Goal: Information Seeking & Learning: Learn about a topic

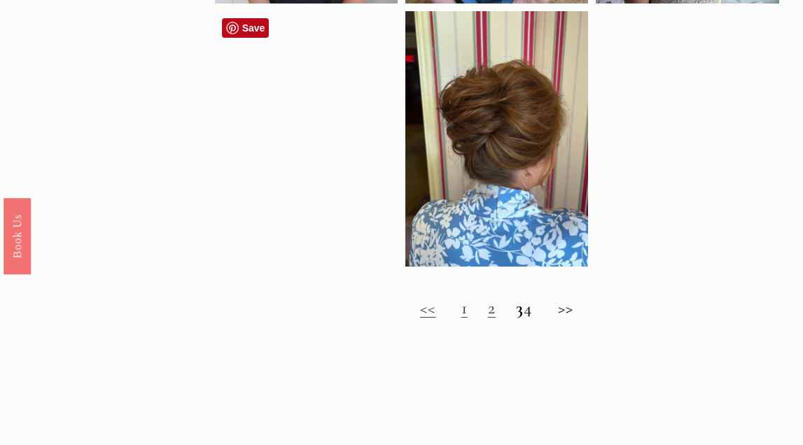
scroll to position [856, 0]
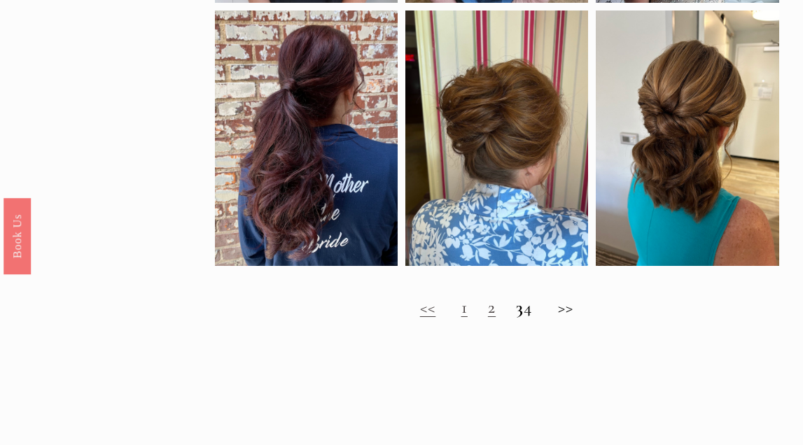
click at [462, 317] on link "1" at bounding box center [465, 307] width 6 height 21
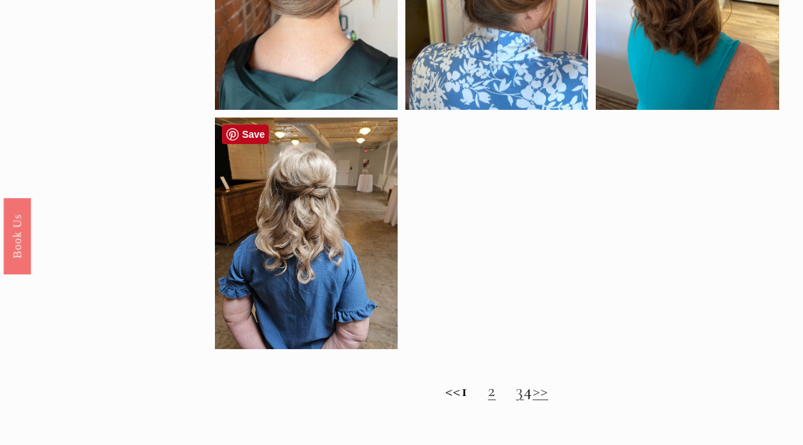
scroll to position [862, 0]
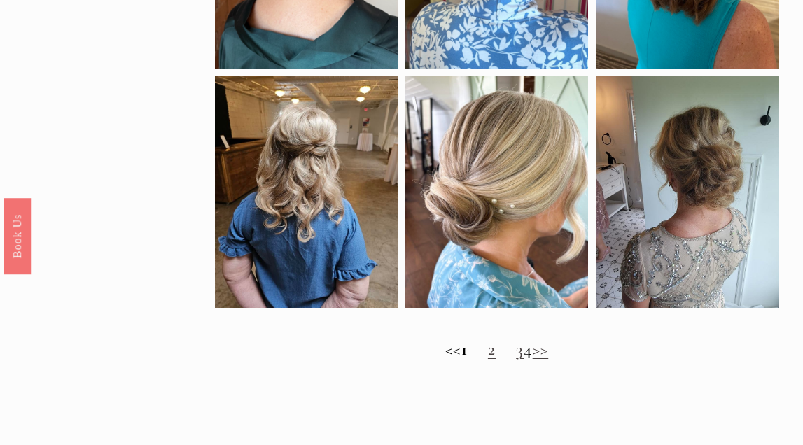
click at [488, 359] on link "2" at bounding box center [492, 349] width 8 height 21
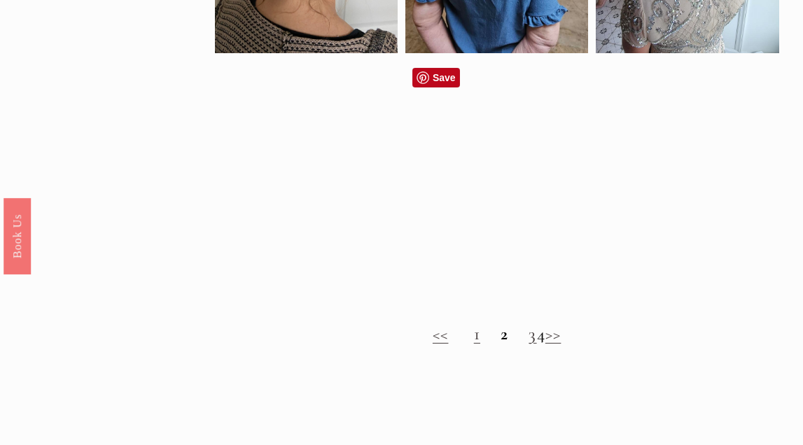
scroll to position [855, 0]
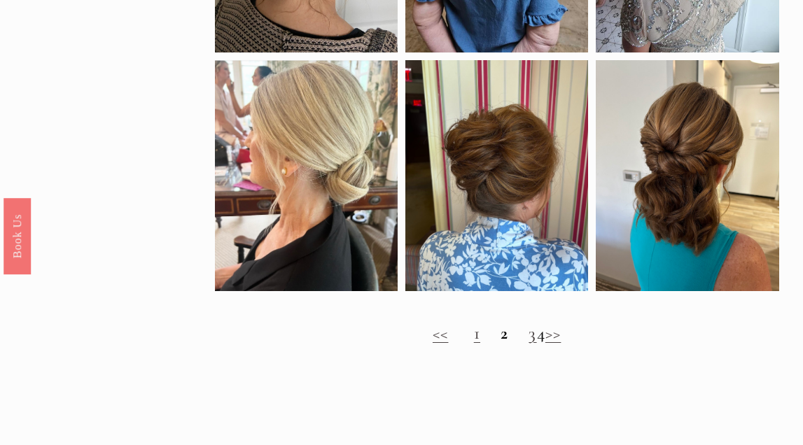
click at [534, 338] on h2 "<< 1 2 3 4 >>" at bounding box center [497, 334] width 565 height 20
click at [529, 343] on link "3" at bounding box center [533, 333] width 8 height 21
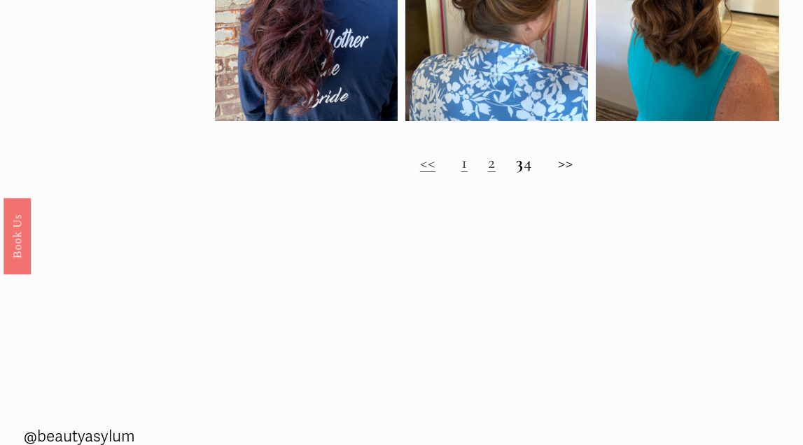
scroll to position [1012, 0]
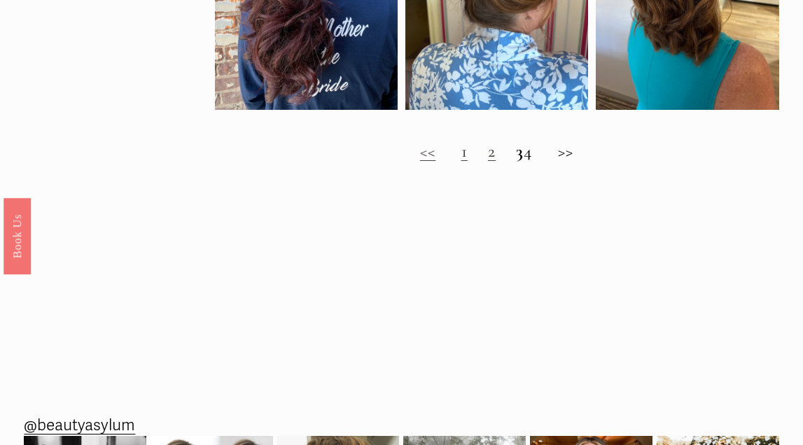
click at [539, 158] on h2 "<< 1 2 3 4 >>" at bounding box center [497, 151] width 565 height 20
click at [574, 153] on h2 "<< 1 2 3 4 >>" at bounding box center [497, 151] width 565 height 20
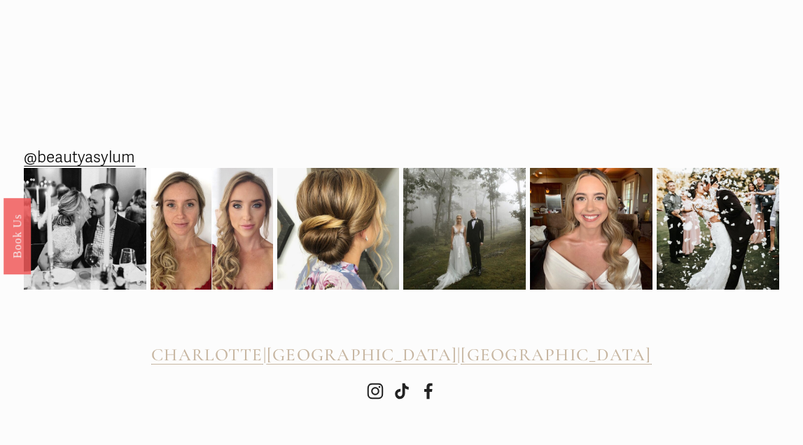
scroll to position [1280, 0]
